Goal: Check status: Check status

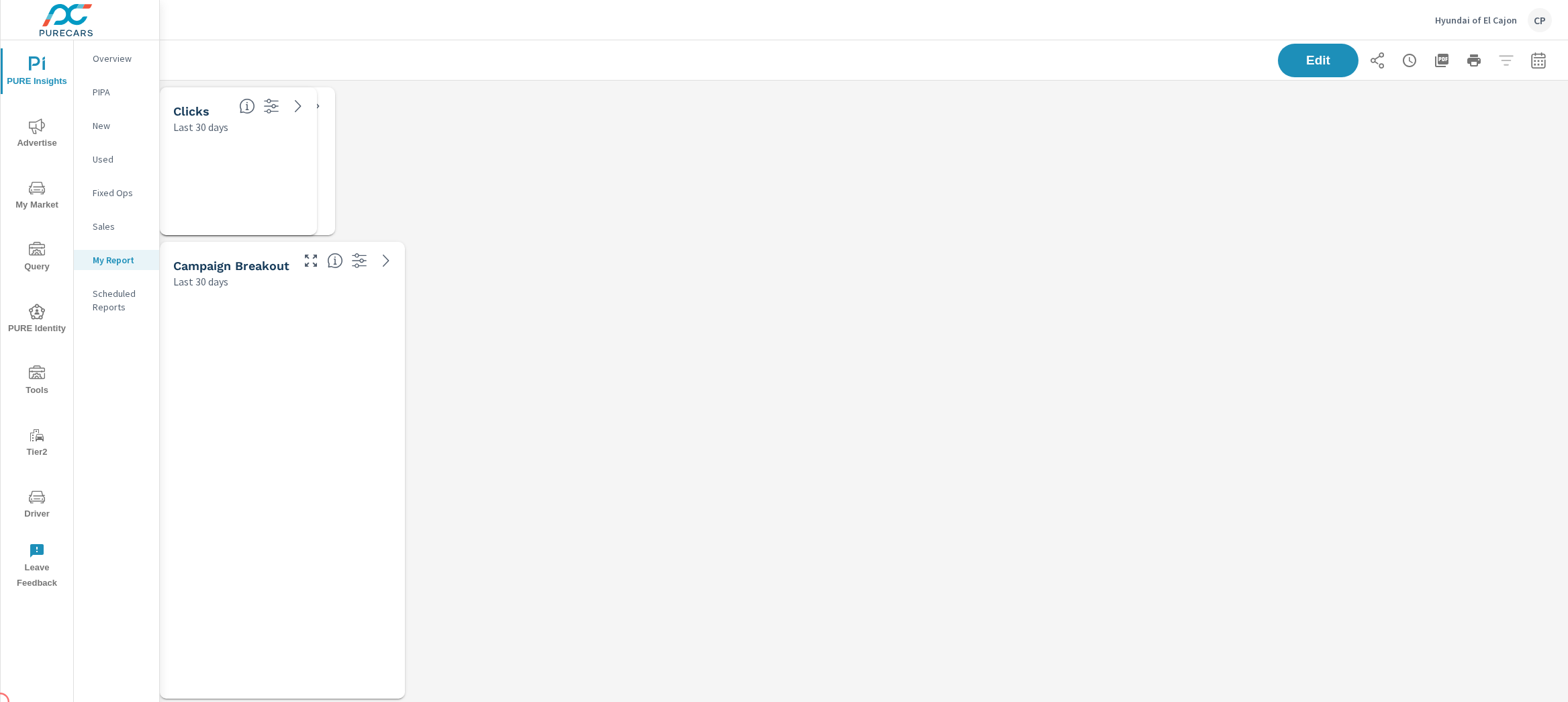
scroll to position [4513, 1421]
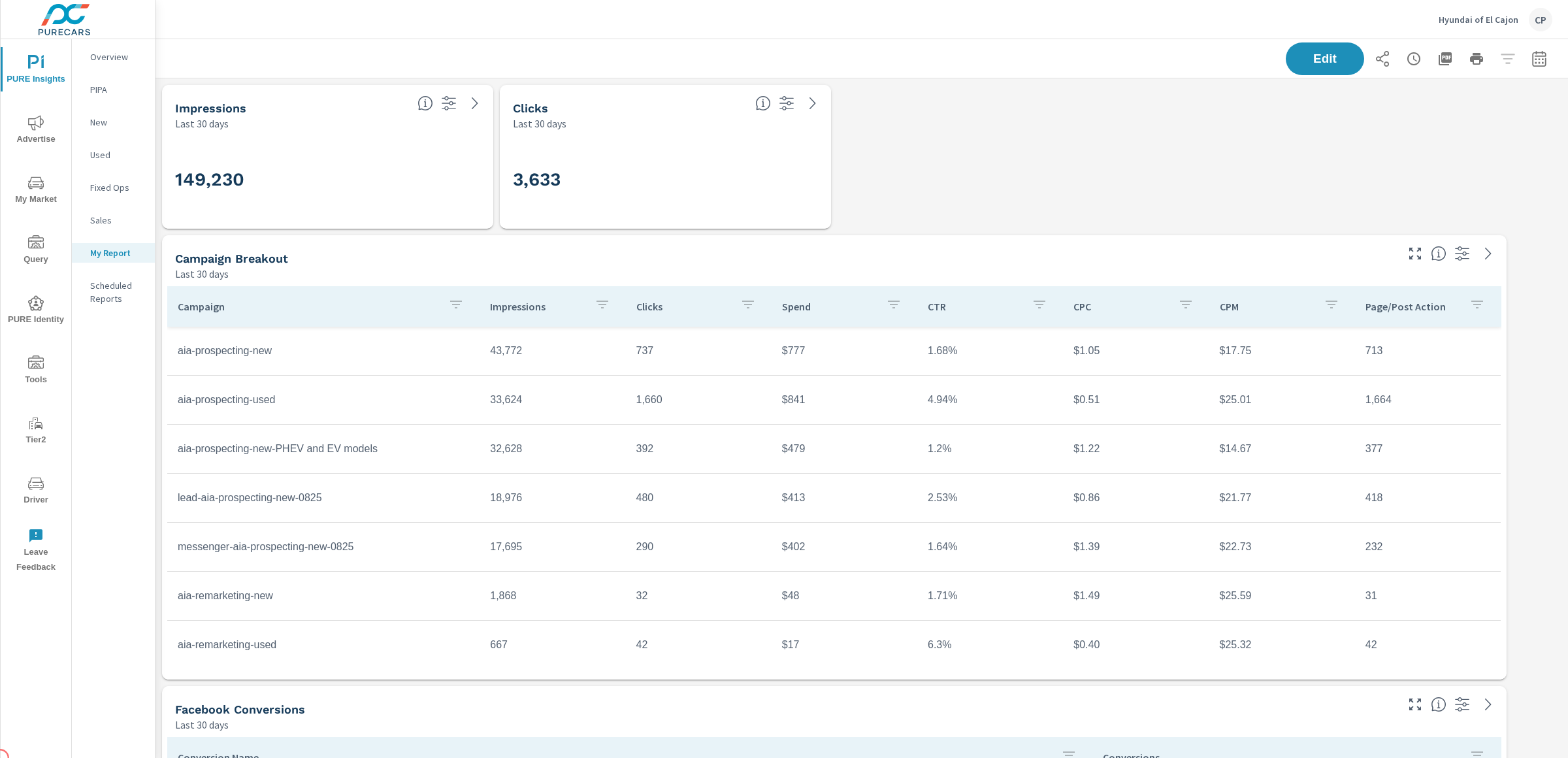
scroll to position [4387, 1425]
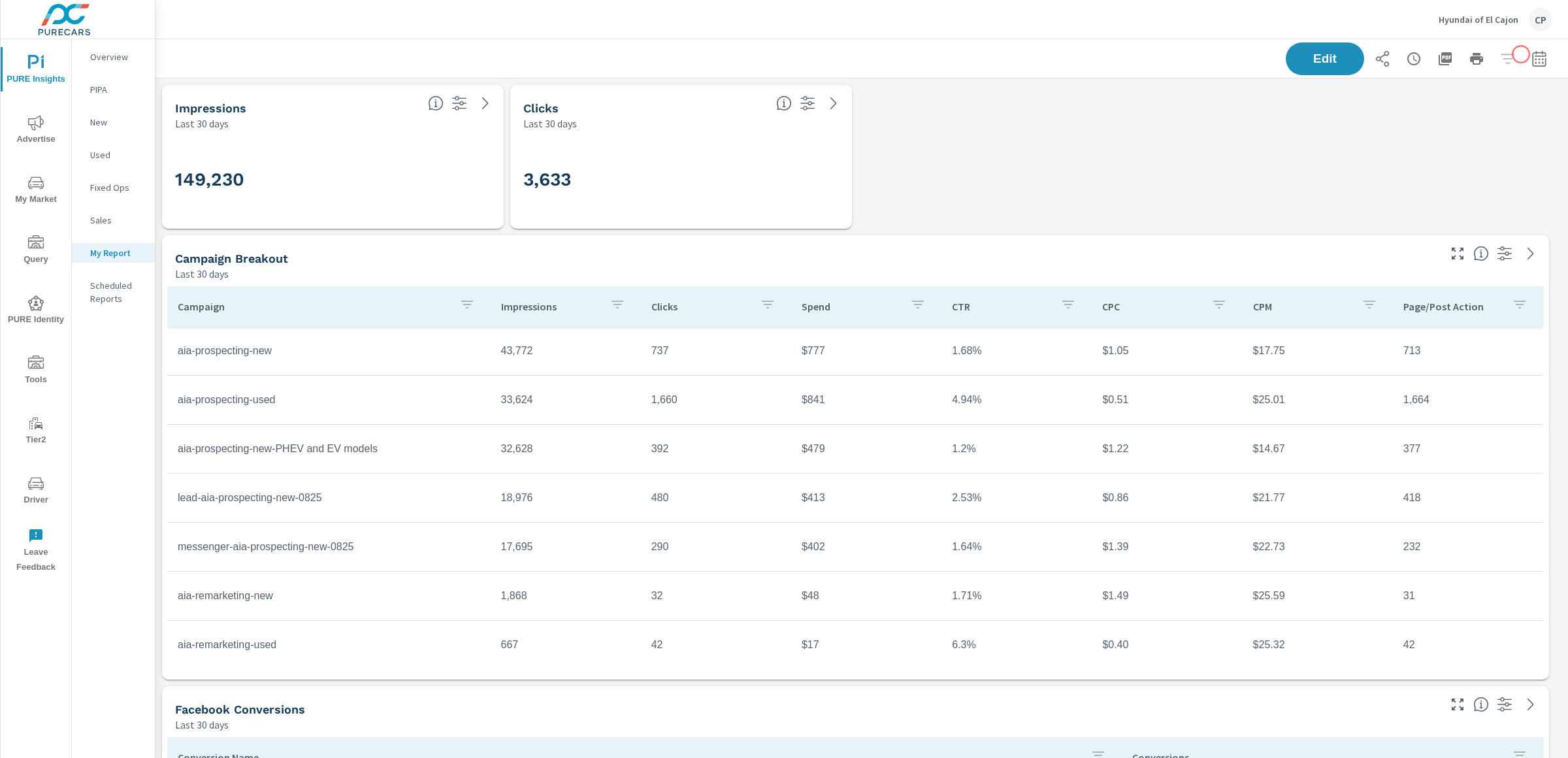
click at [1525, 53] on icon "button" at bounding box center [1538, 58] width 13 height 15
click at [1430, 112] on select "Custom Yesterday Last week Last 7 days Last 14 days Last 30 days Last 45 days L…" at bounding box center [1422, 112] width 130 height 26
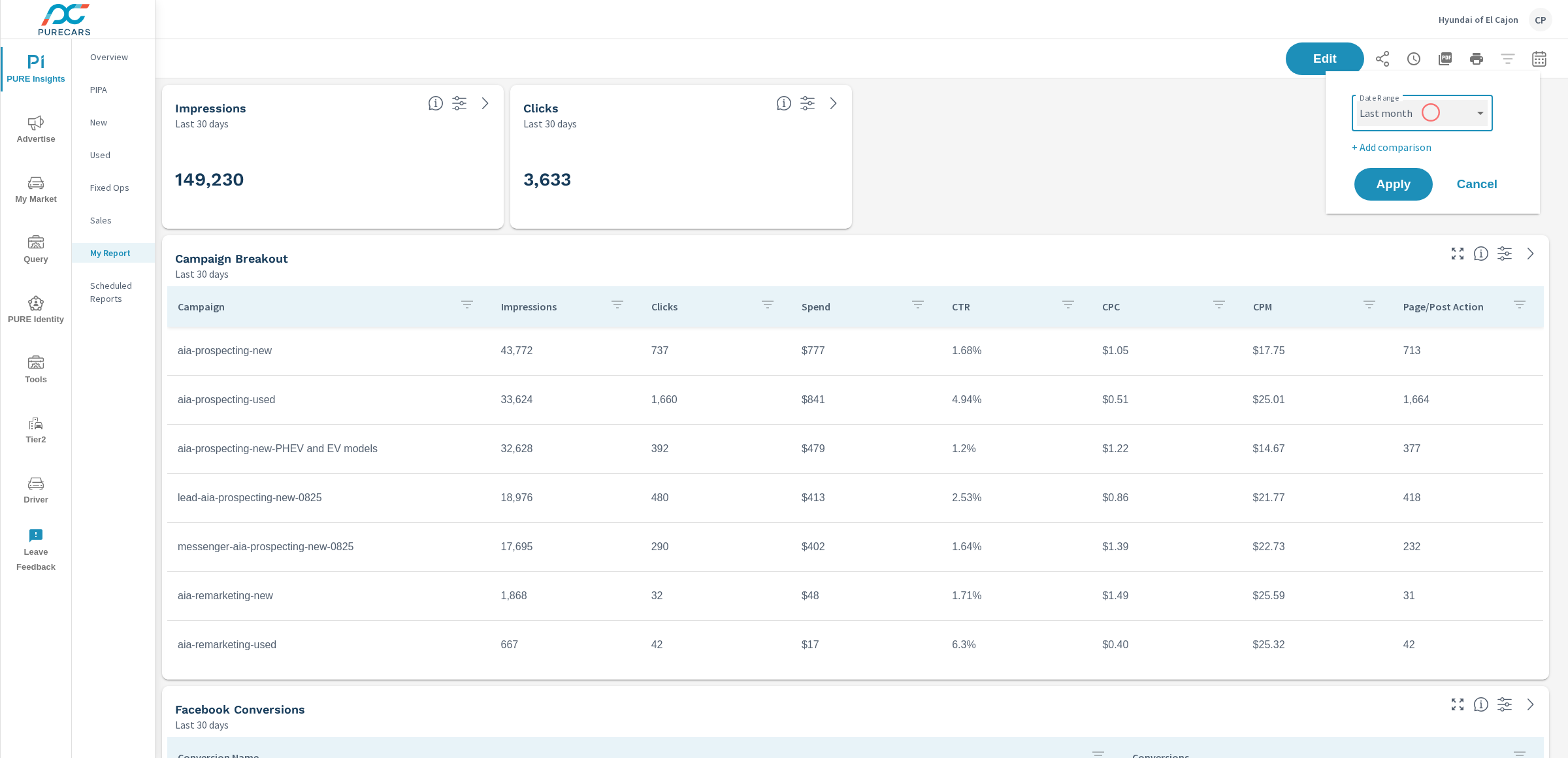
click at [1356, 100] on select "Custom Yesterday Last week Last 7 days Last 14 days Last 30 days Last 45 days L…" at bounding box center [1422, 112] width 130 height 26
select select "Last month"
click at [1418, 176] on button "Apply" at bounding box center [1393, 184] width 81 height 33
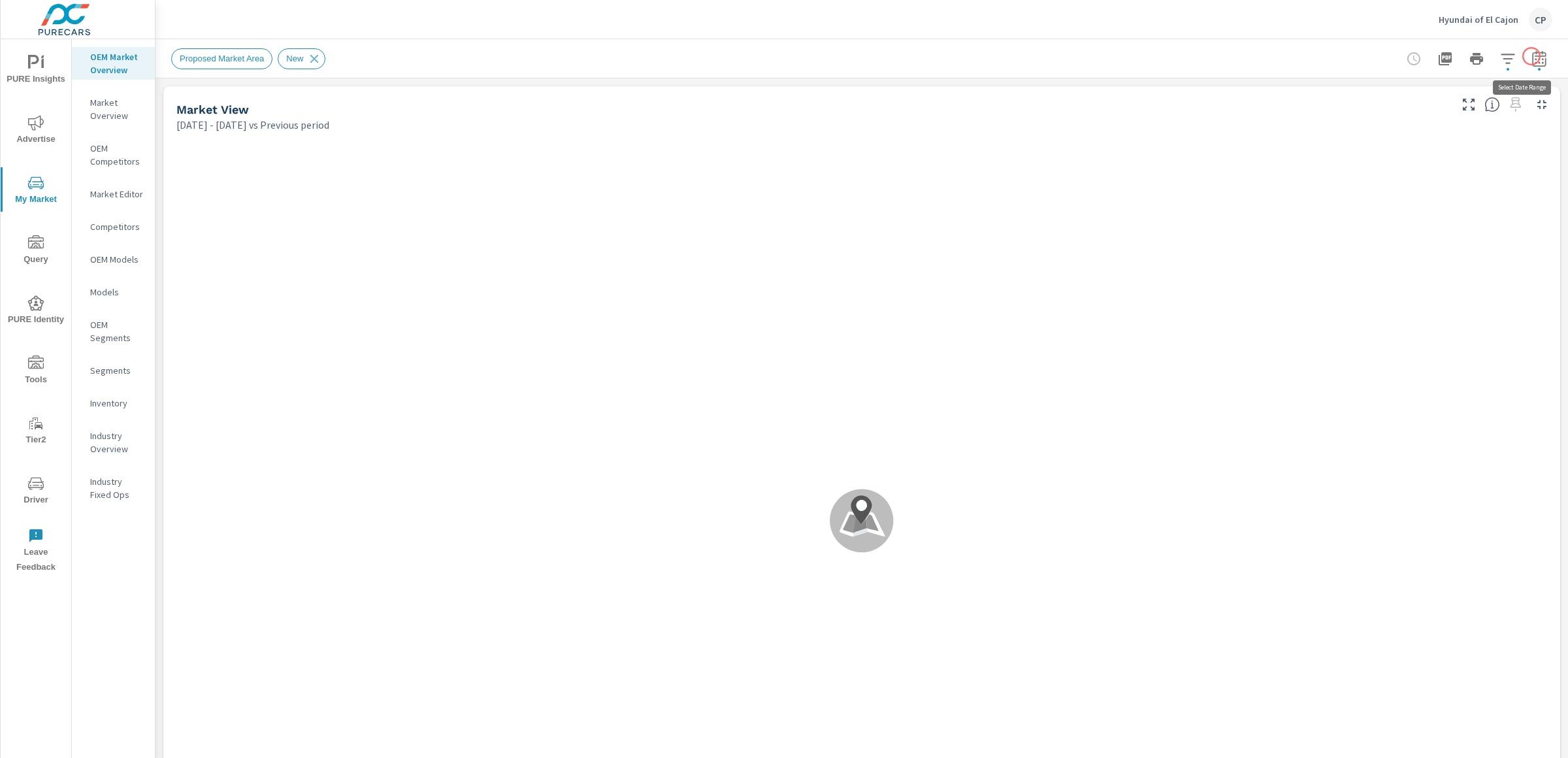
click at [1525, 56] on icon "button" at bounding box center [1538, 58] width 15 height 15
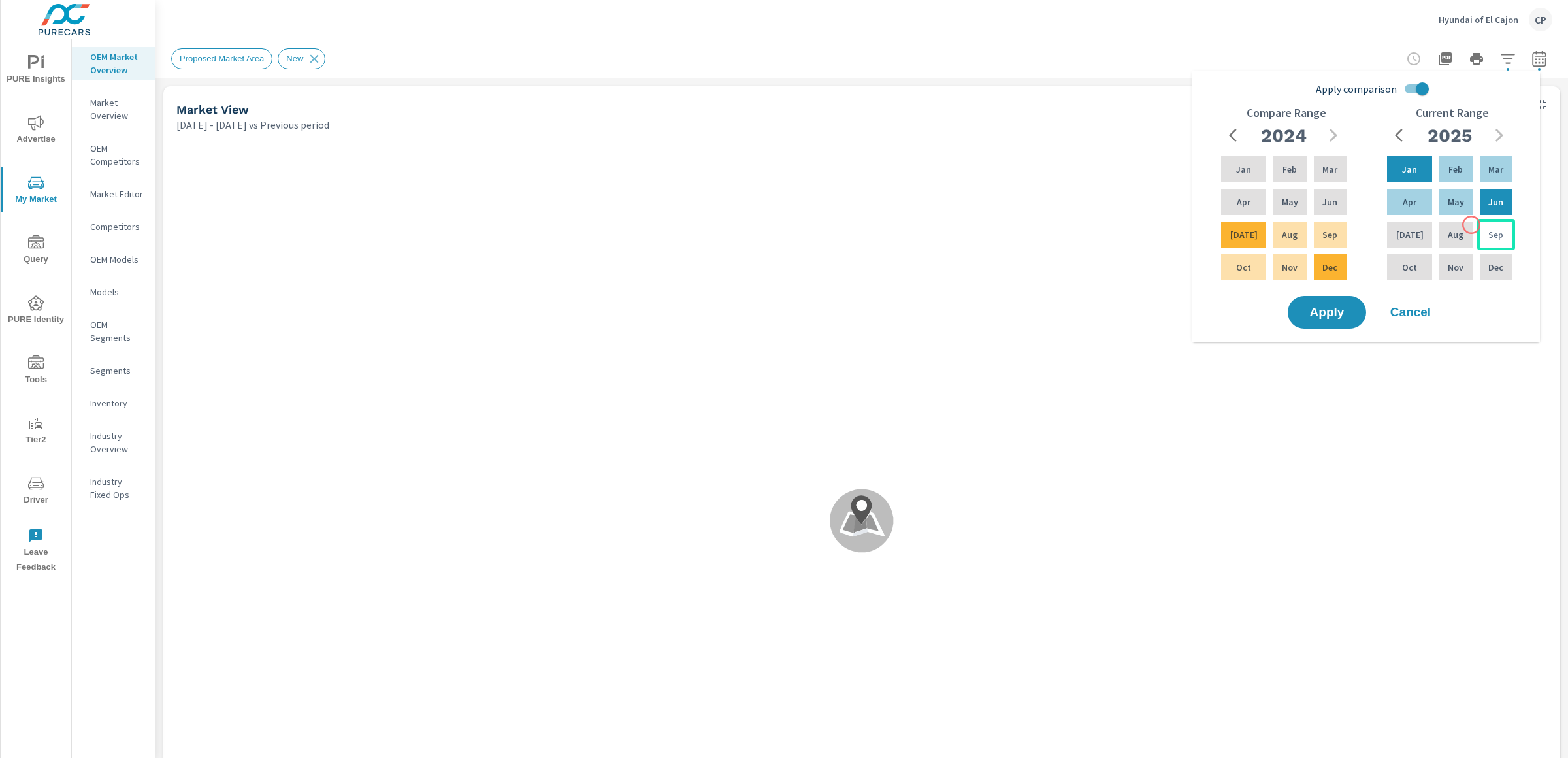
click at [1477, 225] on div "Sep" at bounding box center [1496, 234] width 38 height 32
click at [1409, 169] on p "Jan" at bounding box center [1409, 169] width 15 height 13
click at [1317, 217] on div "Jun" at bounding box center [1330, 201] width 38 height 32
click at [1317, 224] on div "Sep" at bounding box center [1330, 234] width 38 height 32
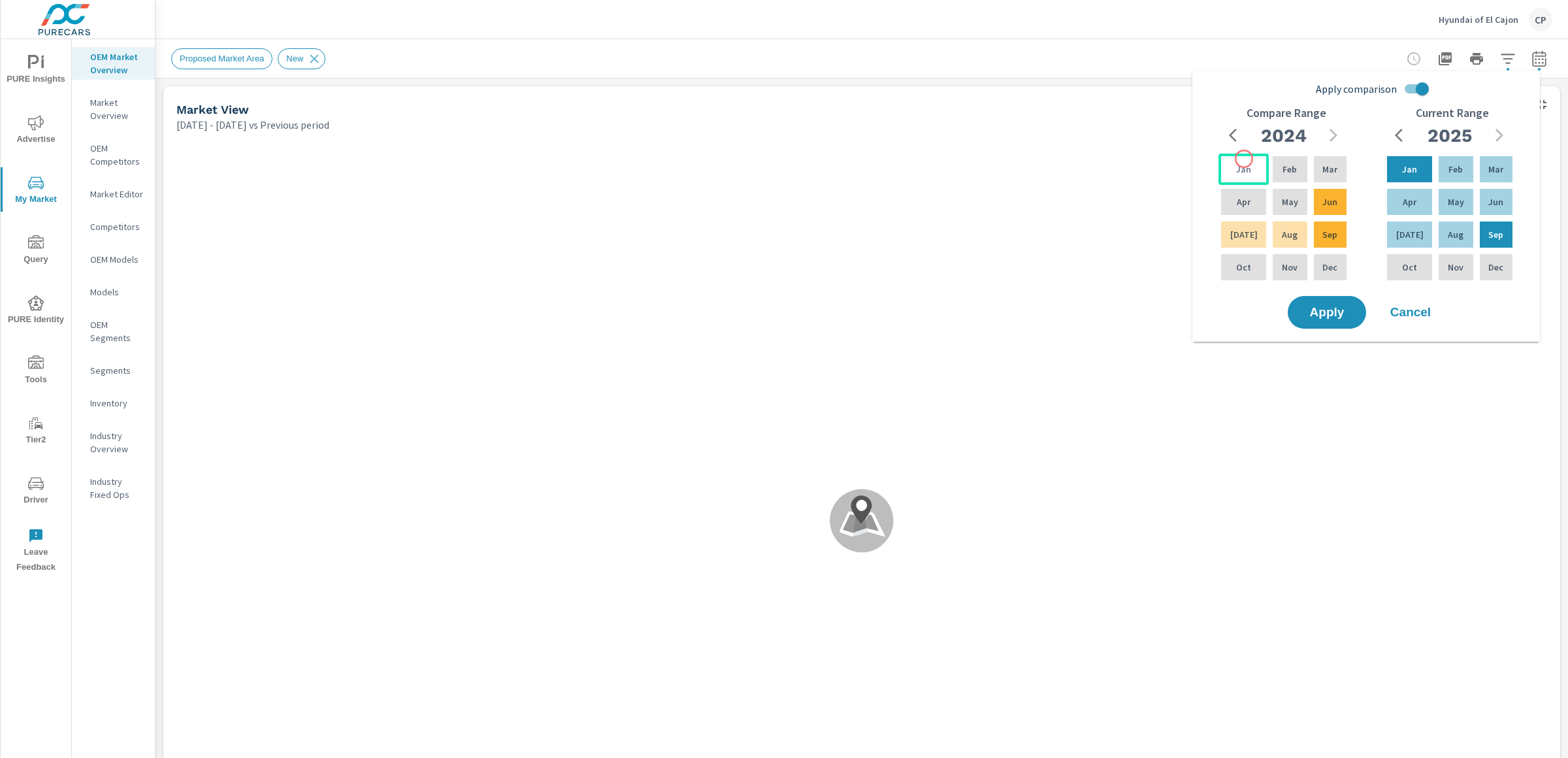
click at [1243, 159] on div "Jan" at bounding box center [1243, 168] width 51 height 32
click at [1332, 242] on div "Sep" at bounding box center [1330, 234] width 38 height 32
click at [1337, 298] on button "Apply" at bounding box center [1327, 311] width 81 height 33
